Goal: Find contact information: Find contact information

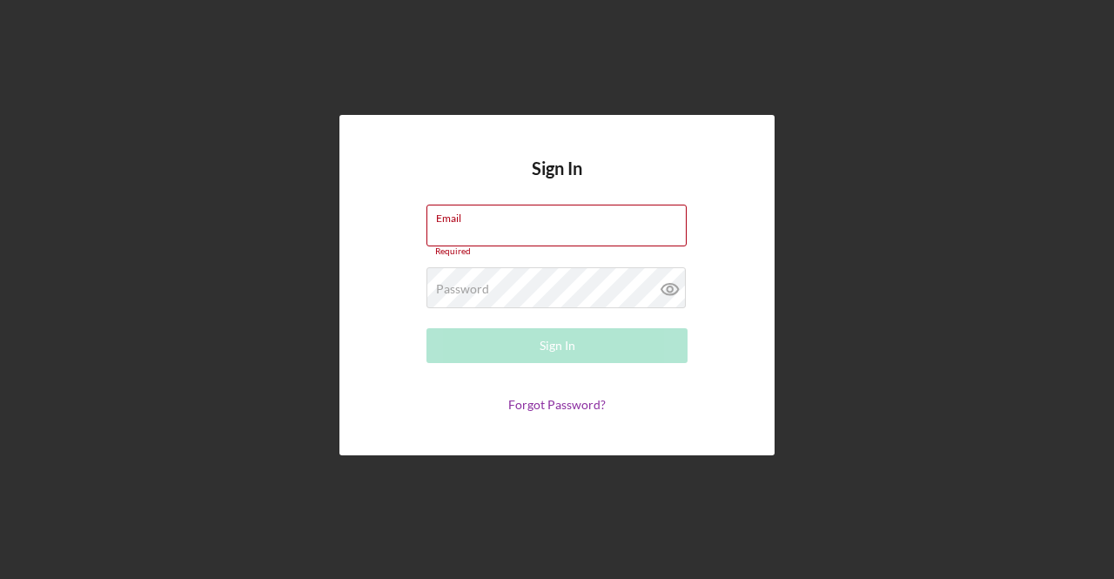
type input "[EMAIL_ADDRESS][DOMAIN_NAME]"
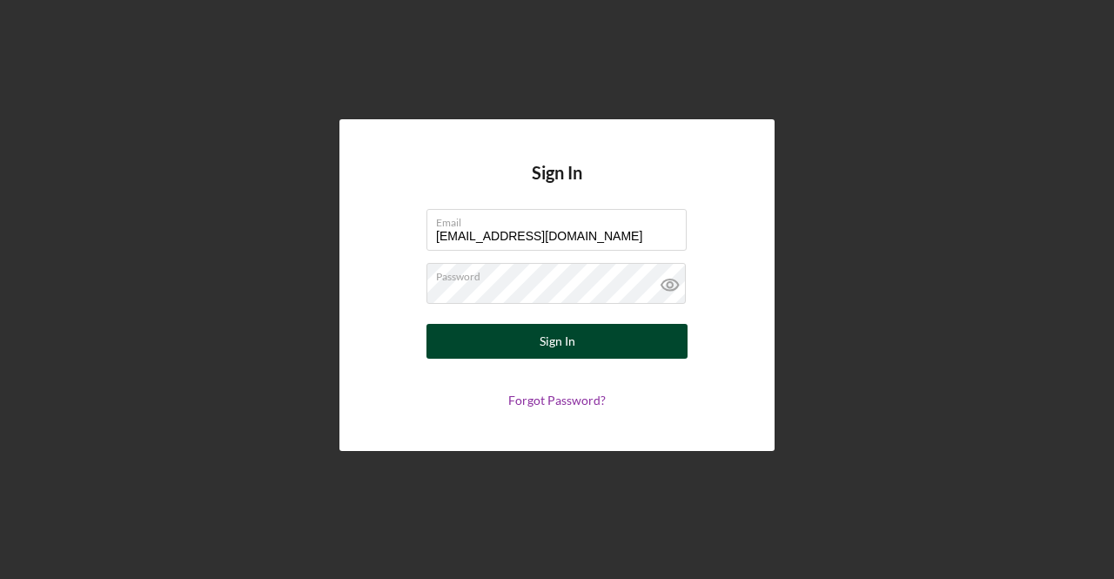
click at [567, 342] on div "Sign In" at bounding box center [557, 341] width 36 height 35
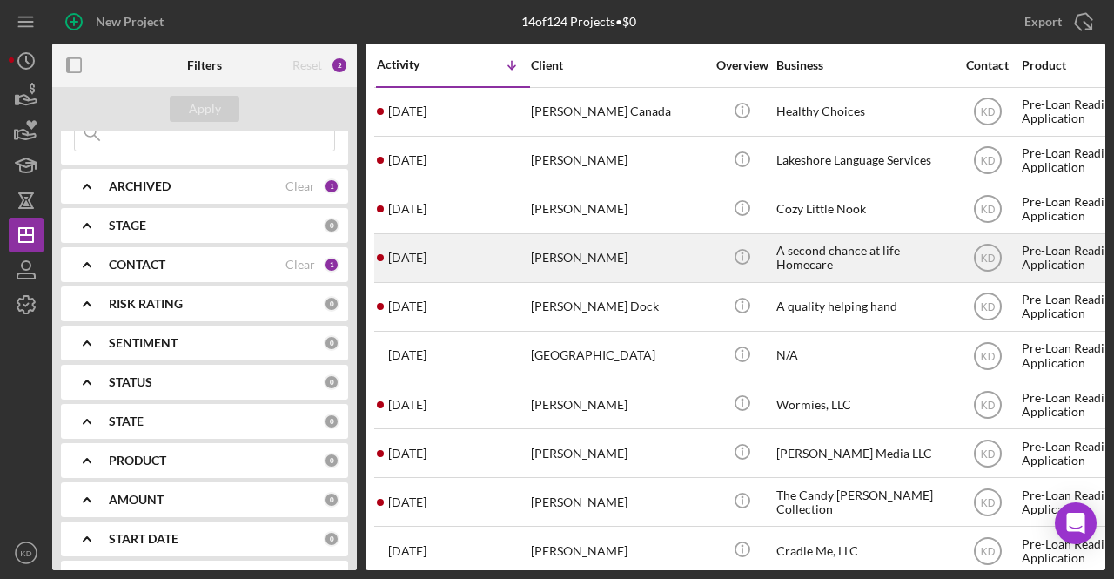
scroll to position [87, 0]
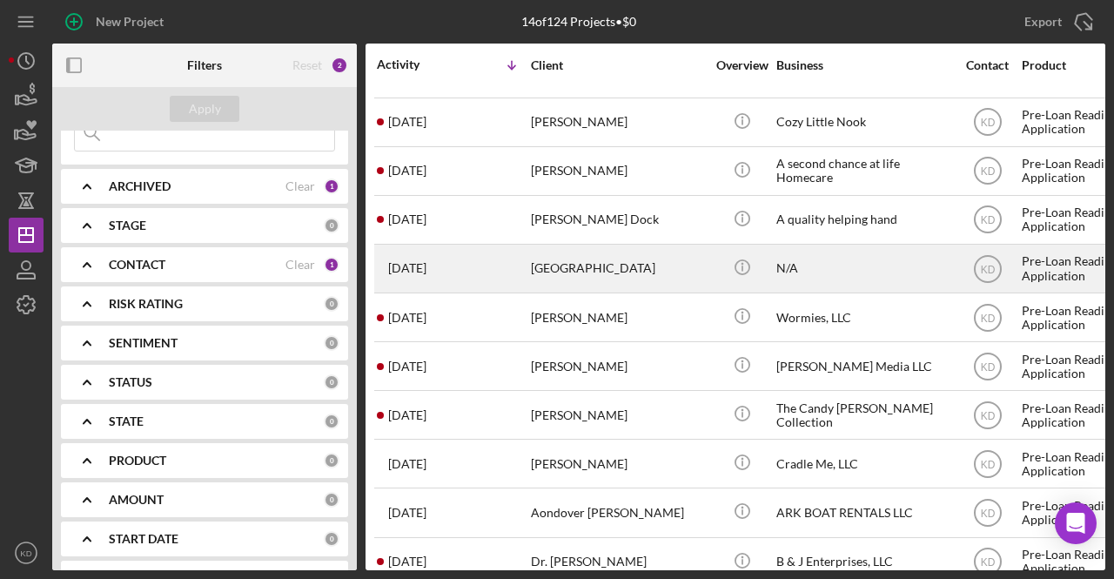
click at [613, 271] on div "[GEOGRAPHIC_DATA]" at bounding box center [618, 268] width 174 height 46
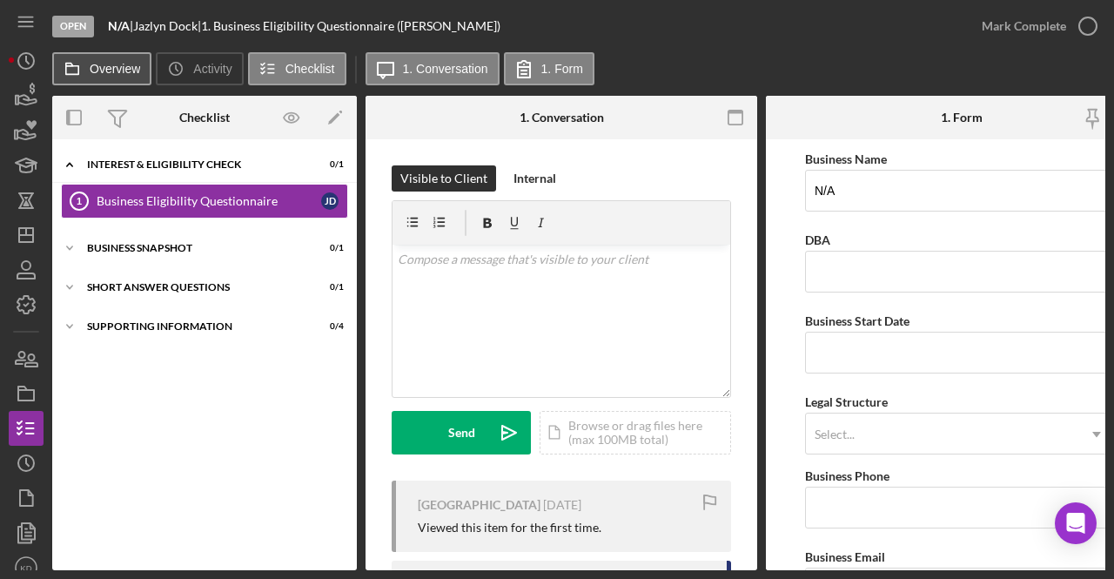
click at [128, 70] on label "Overview" at bounding box center [115, 69] width 50 height 14
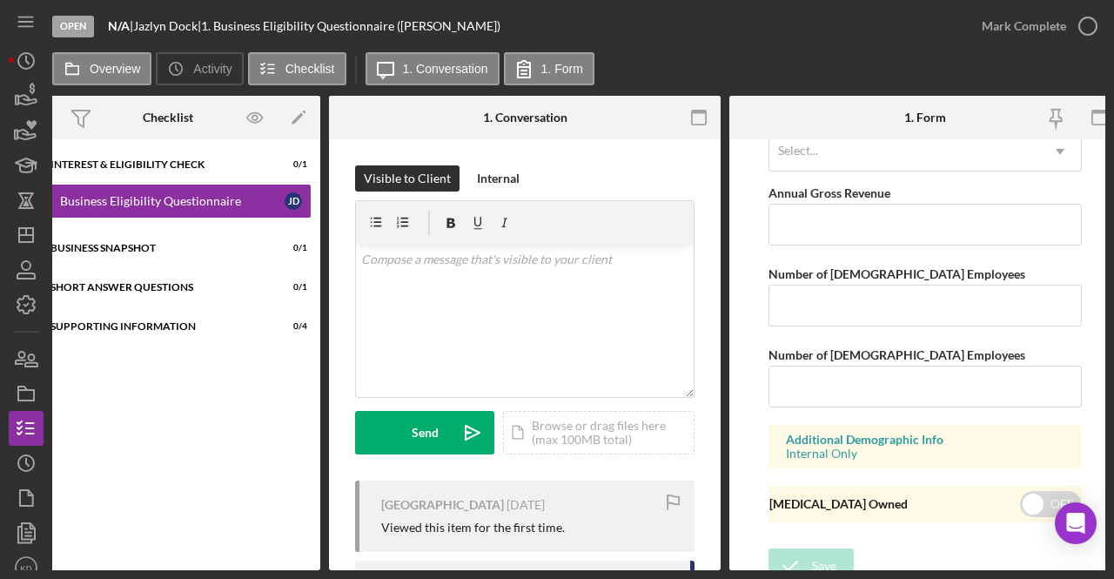
scroll to position [1509, 0]
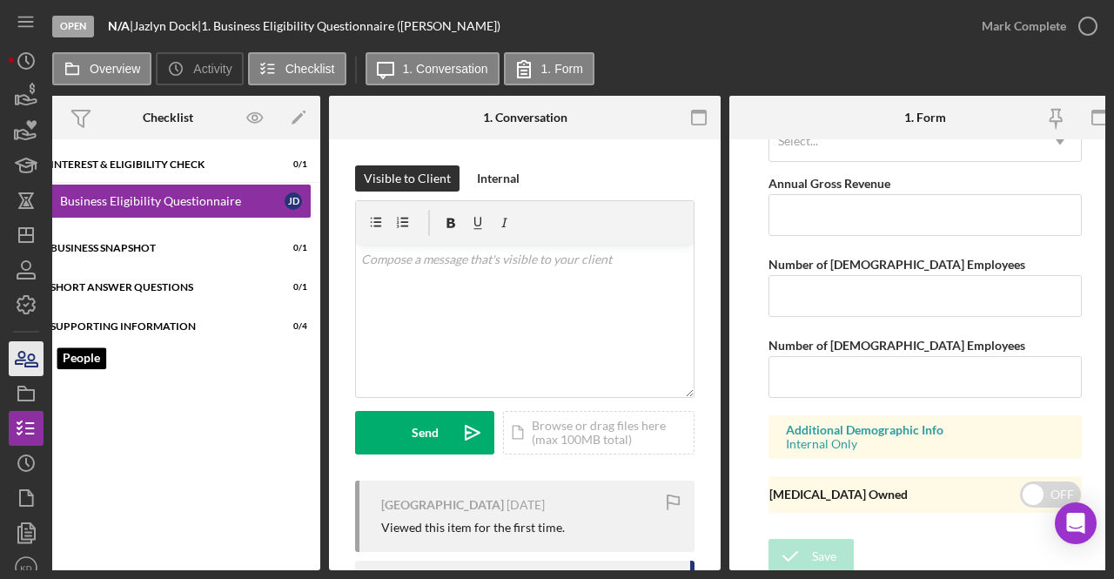
click at [26, 348] on icon "button" at bounding box center [26, 359] width 44 height 44
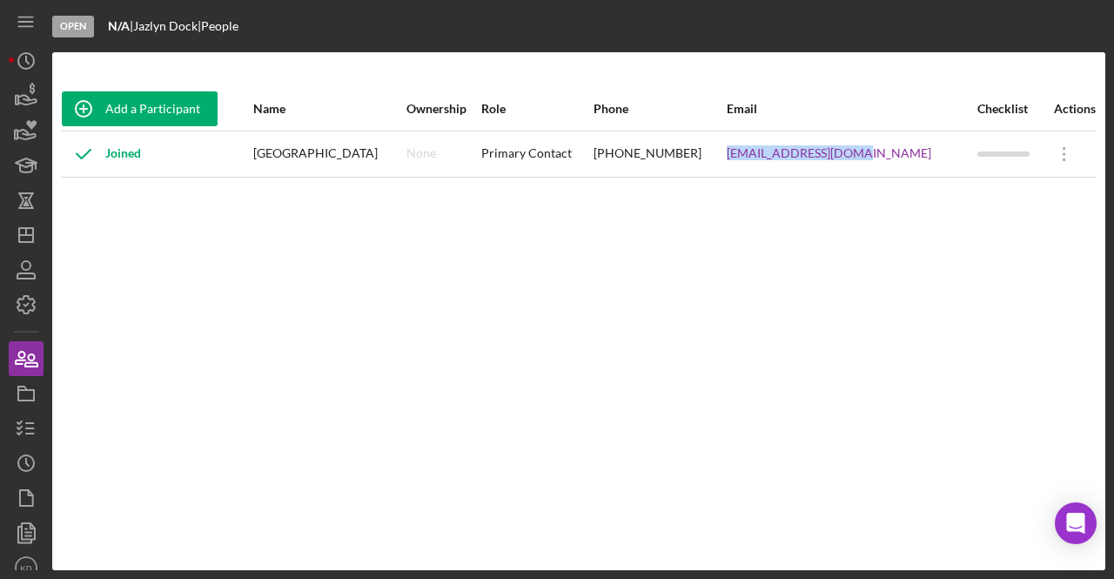
drag, startPoint x: 887, startPoint y: 154, endPoint x: 752, endPoint y: 149, distance: 135.0
click at [754, 149] on tr "Joined Jazlyn Dock None Primary Contact [PHONE_NUMBER] [EMAIL_ADDRESS][DOMAIN_N…" at bounding box center [578, 154] width 1035 height 46
copy tr "[EMAIL_ADDRESS][DOMAIN_NAME]"
